Goal: Information Seeking & Learning: Learn about a topic

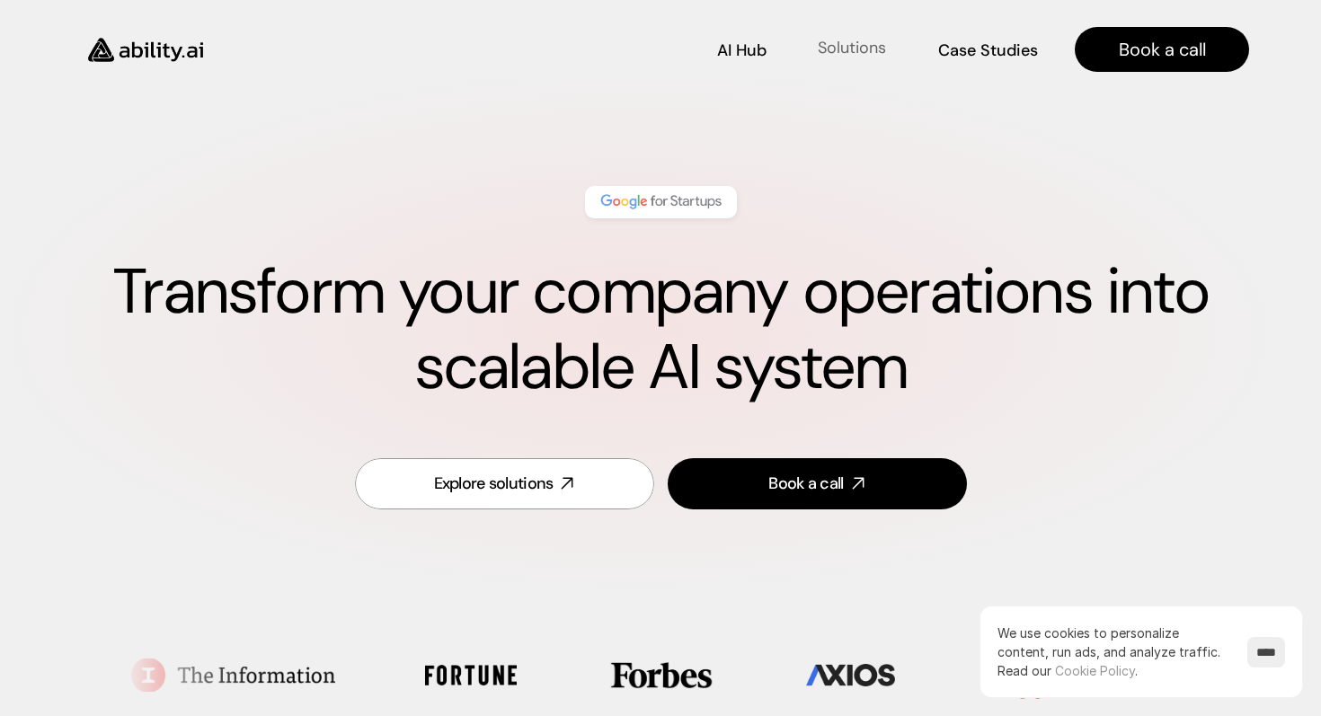
click at [846, 46] on p "Solutions" at bounding box center [851, 48] width 68 height 22
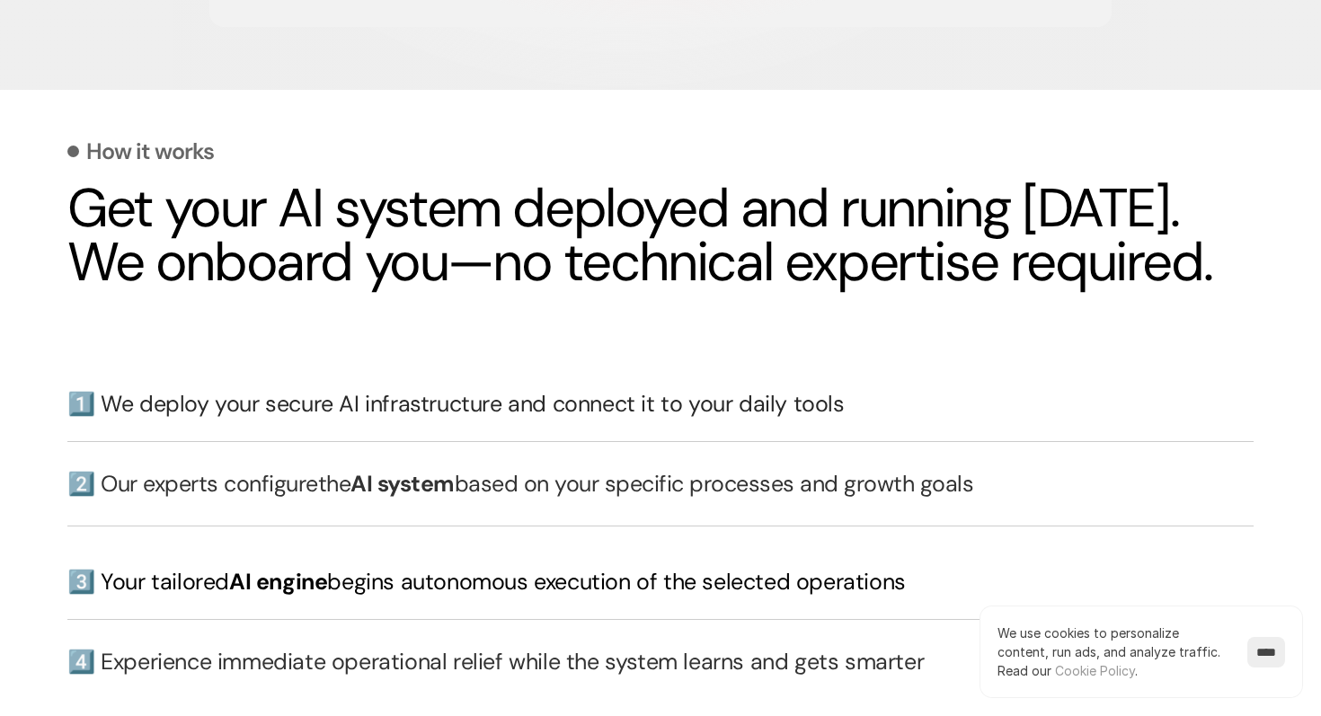
scroll to position [3809, 0]
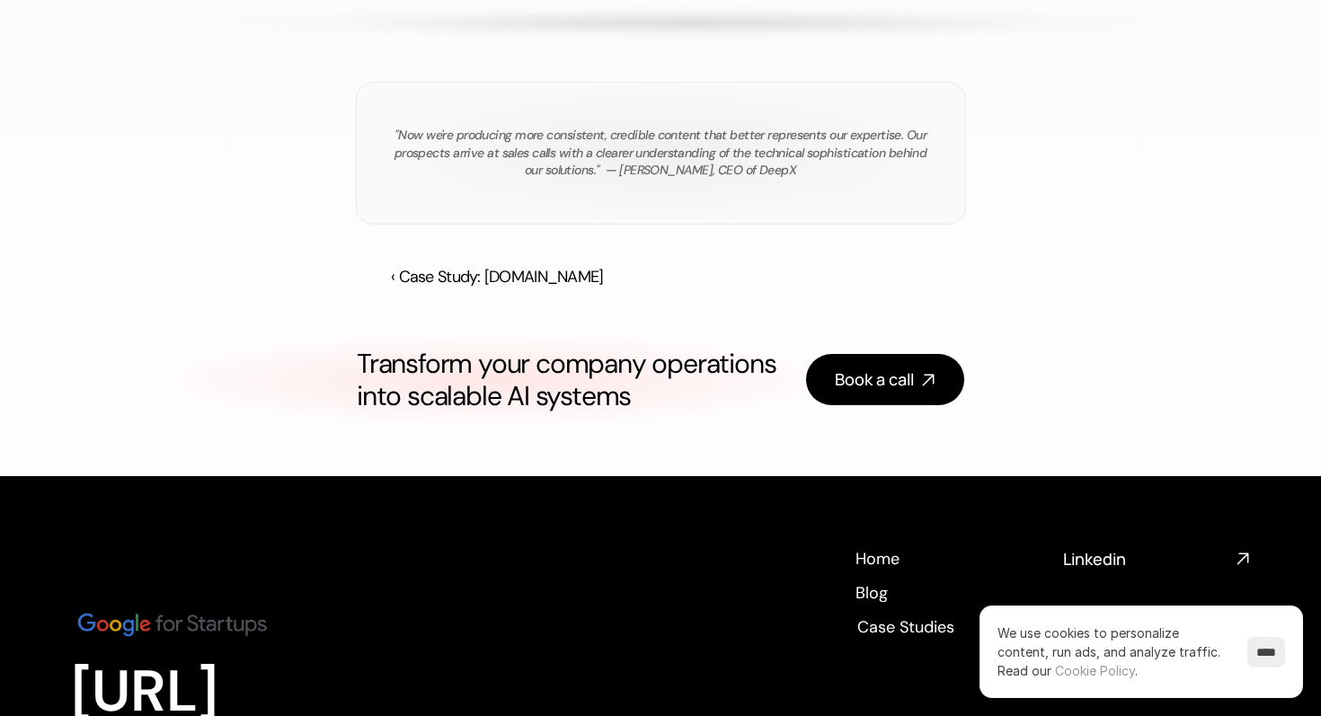
scroll to position [3385, 0]
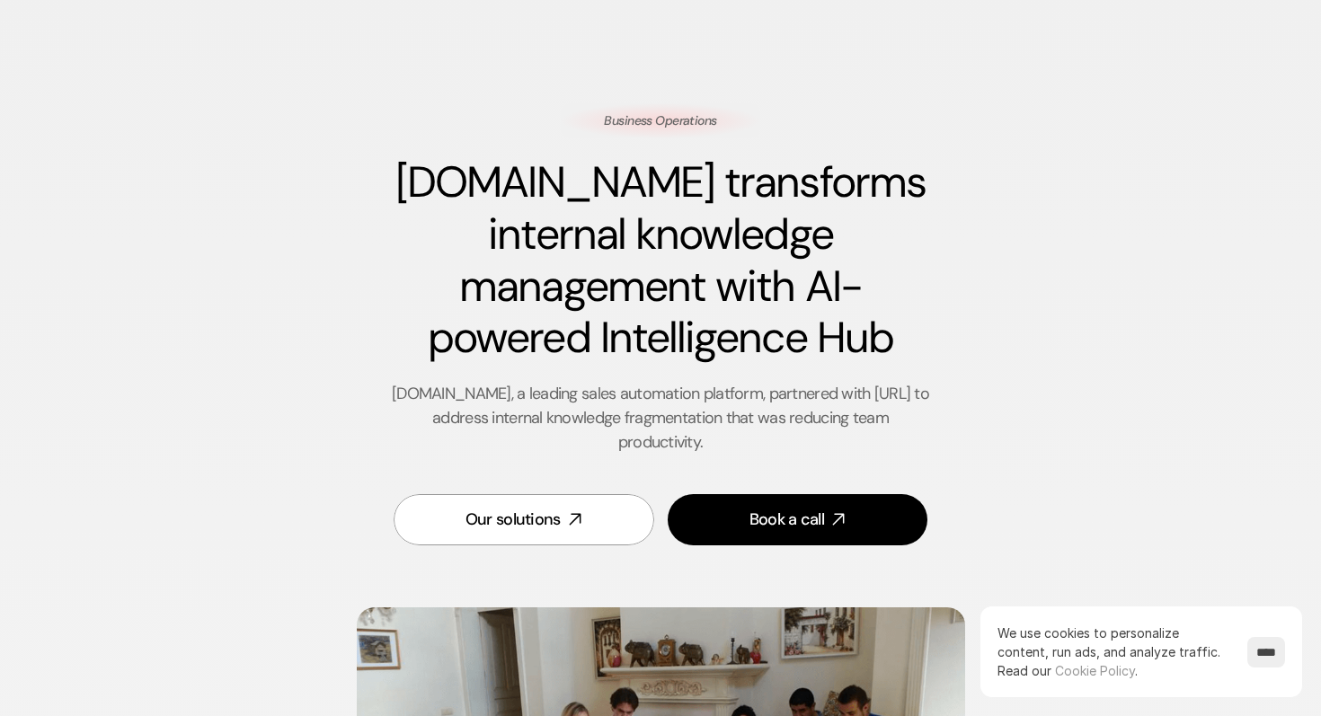
scroll to position [22, 0]
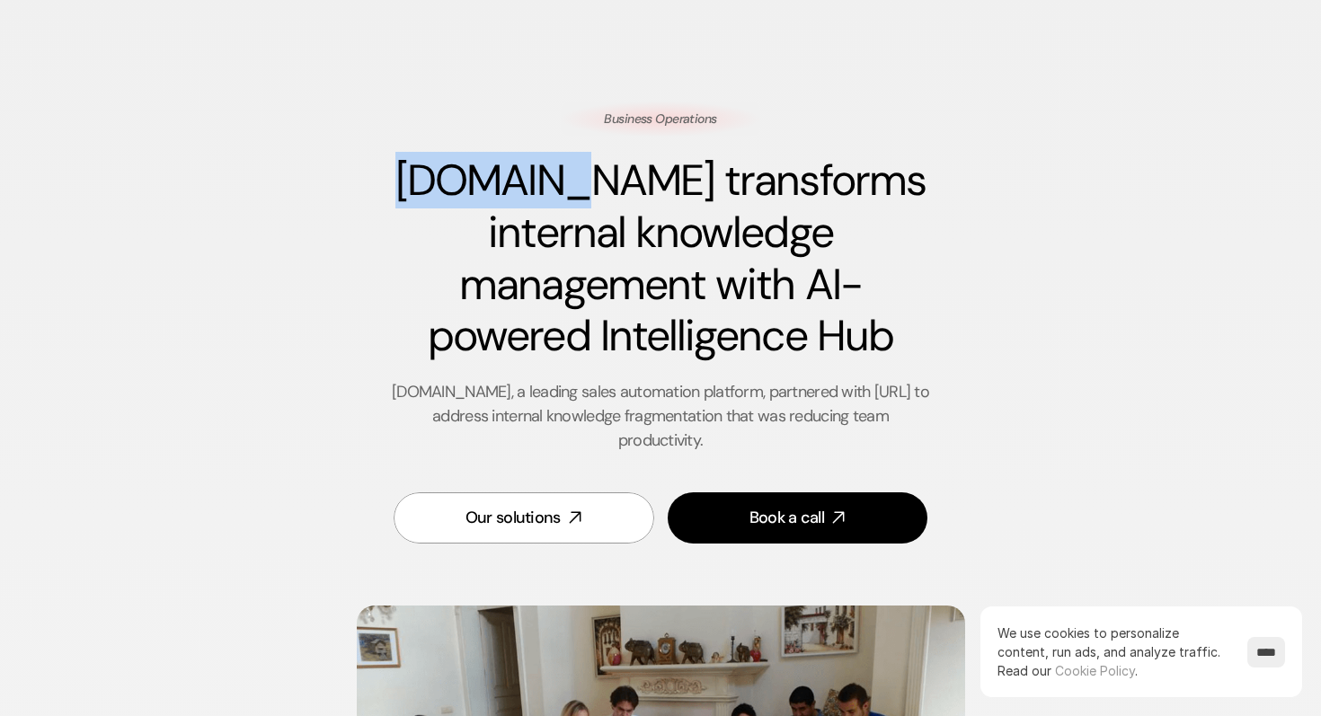
drag, startPoint x: 419, startPoint y: 178, endPoint x: 544, endPoint y: 188, distance: 126.2
click at [544, 188] on h1 "[DOMAIN_NAME] transforms internal knowledge management with AI-powered Intellig…" at bounding box center [660, 258] width 539 height 207
drag, startPoint x: 417, startPoint y: 179, endPoint x: 546, endPoint y: 194, distance: 130.3
click at [546, 194] on h1 "Reply.io transforms internal knowledge management with AI-powered Intelligence …" at bounding box center [660, 258] width 539 height 207
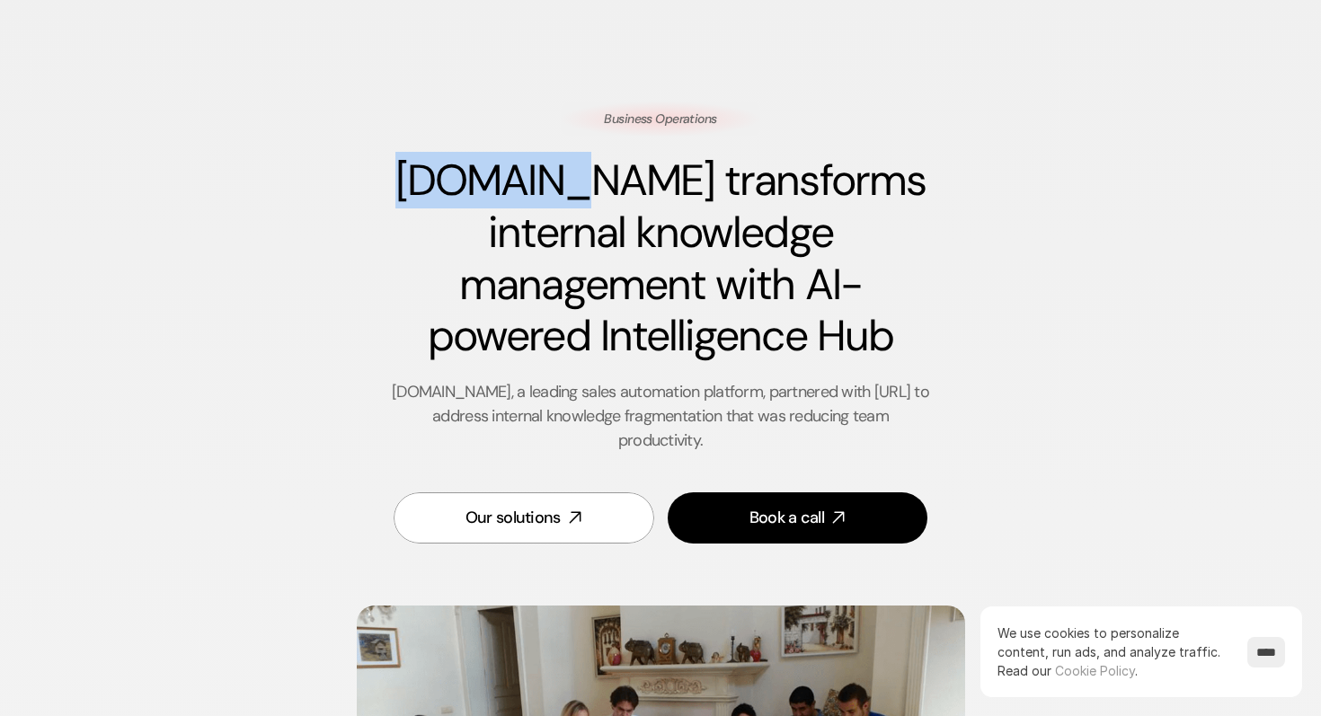
copy h1 "Reply.io"
